Goal: Browse casually

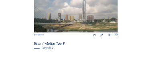
scroll to position [112, 0]
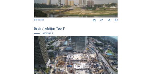
click at [73, 44] on img at bounding box center [76, 59] width 84 height 47
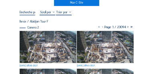
scroll to position [32, 0]
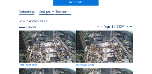
click at [52, 44] on img at bounding box center [47, 46] width 56 height 32
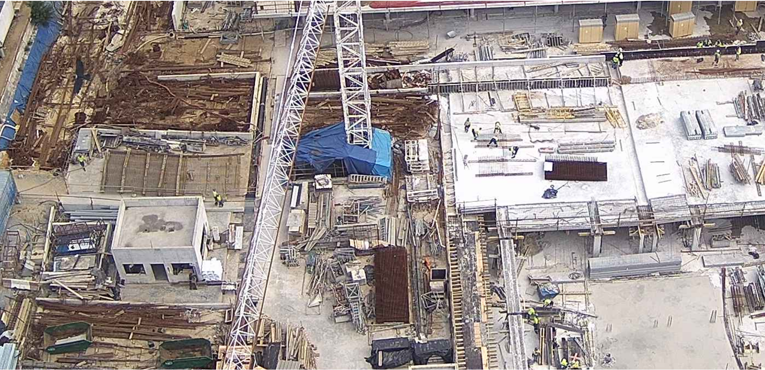
scroll to position [0, 0]
